Goal: Navigation & Orientation: Find specific page/section

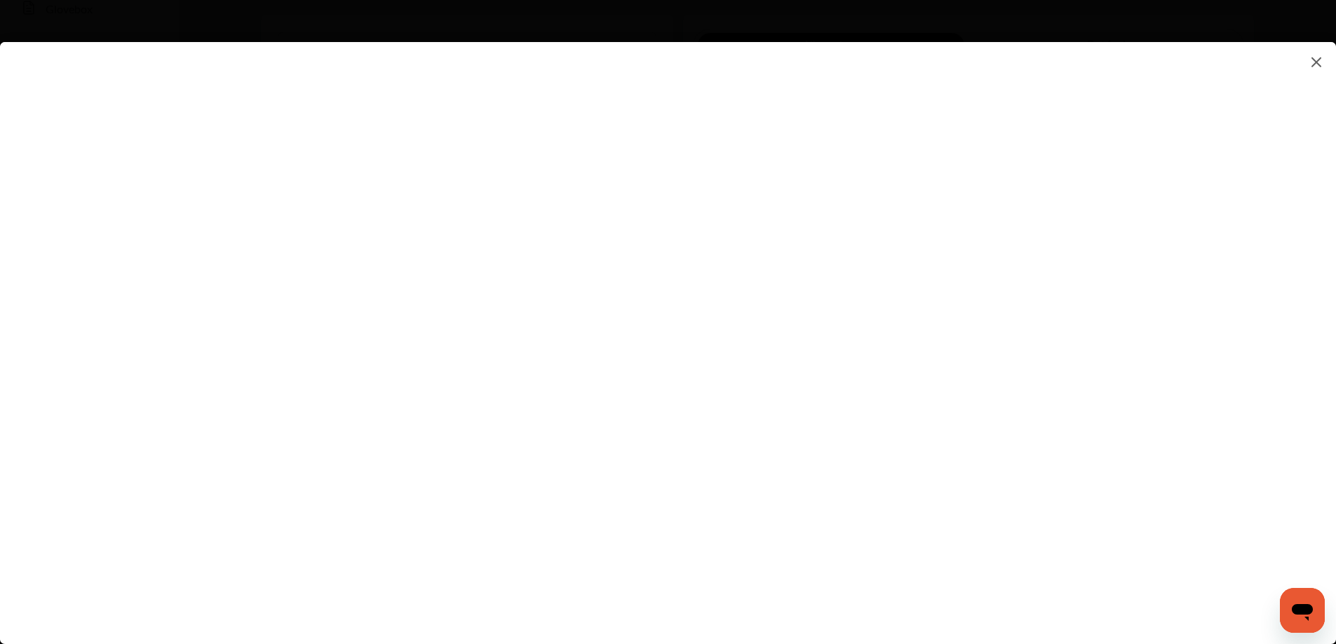
scroll to position [280, 0]
click at [821, 429] on flutter-view at bounding box center [668, 329] width 1336 height 574
click at [832, 425] on flutter-view at bounding box center [668, 329] width 1336 height 574
click at [852, 426] on flutter-view at bounding box center [668, 329] width 1336 height 574
click at [797, 423] on flutter-view at bounding box center [668, 329] width 1336 height 574
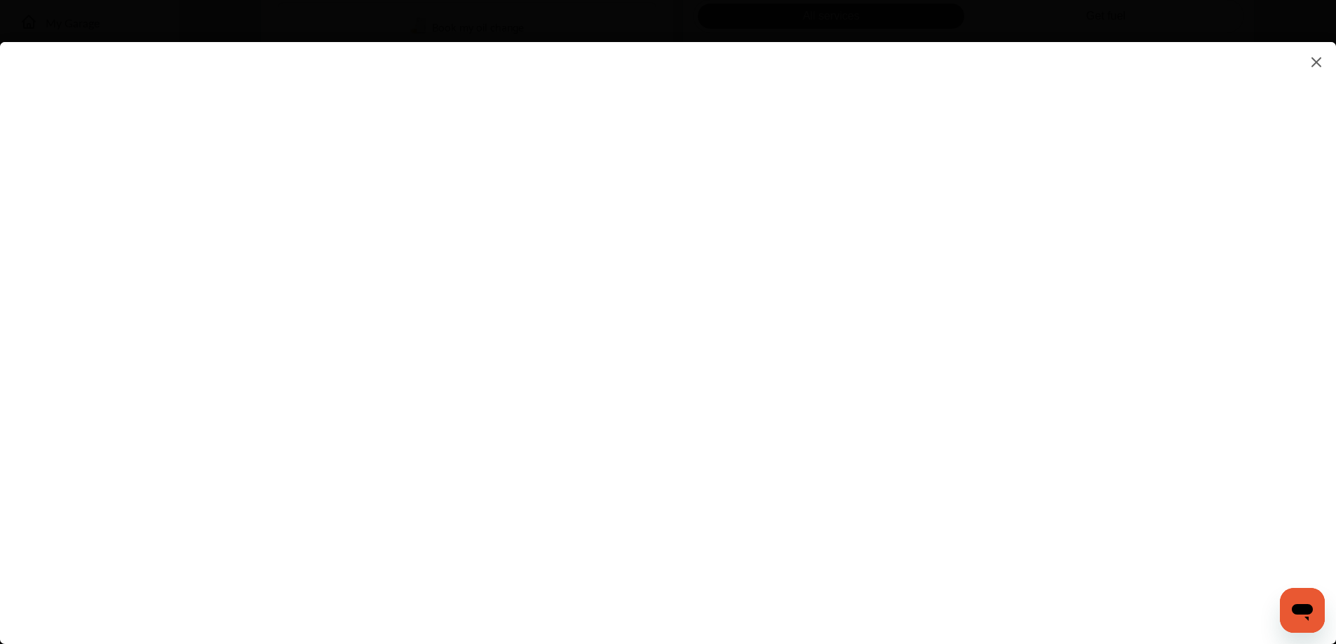
scroll to position [311, 0]
click at [933, 568] on flutter-view at bounding box center [668, 329] width 1336 height 574
